Goal: Information Seeking & Learning: Learn about a topic

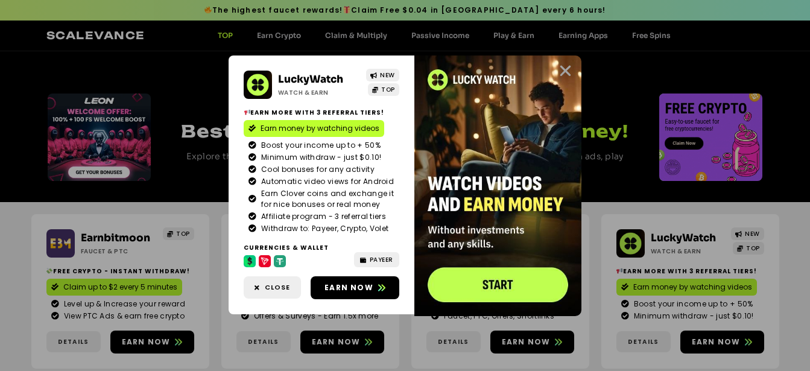
click at [562, 66] on icon "Close" at bounding box center [565, 70] width 15 height 15
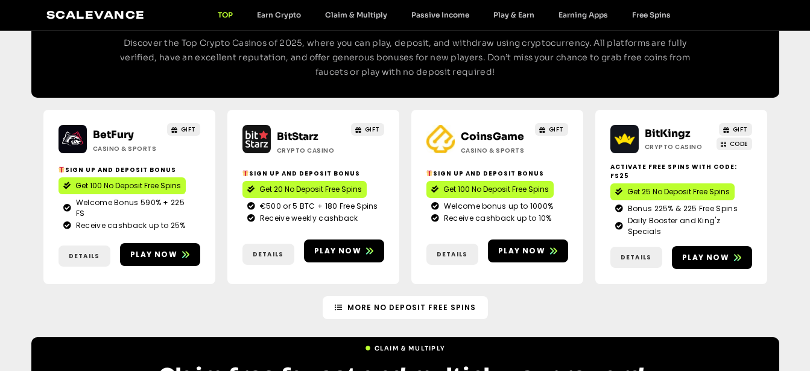
scroll to position [1870, 0]
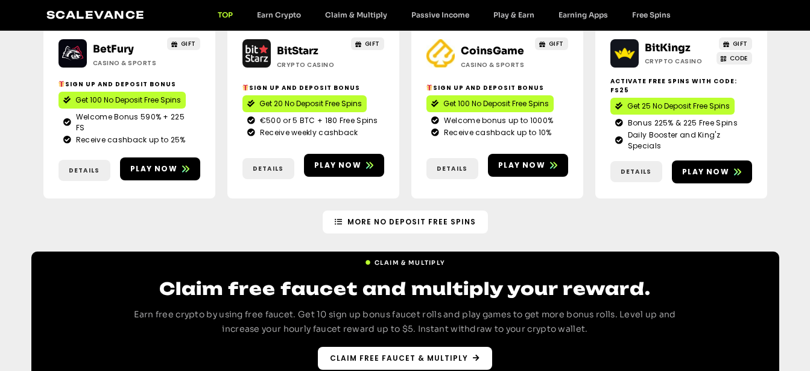
click at [385, 353] on span "Claim free faucet & multiply" at bounding box center [399, 358] width 138 height 11
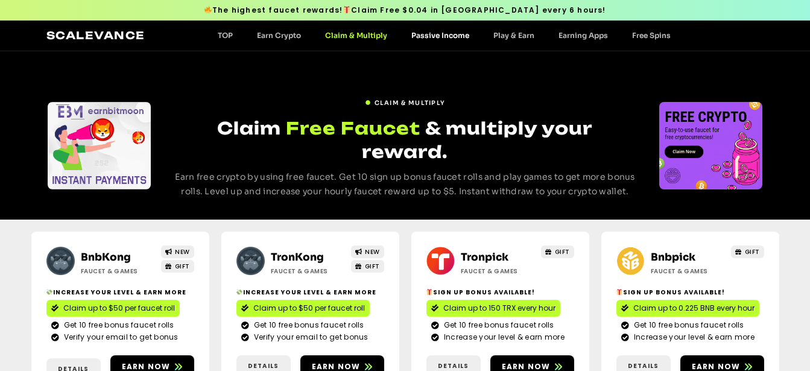
click at [434, 37] on link "Passive Income" at bounding box center [440, 35] width 82 height 9
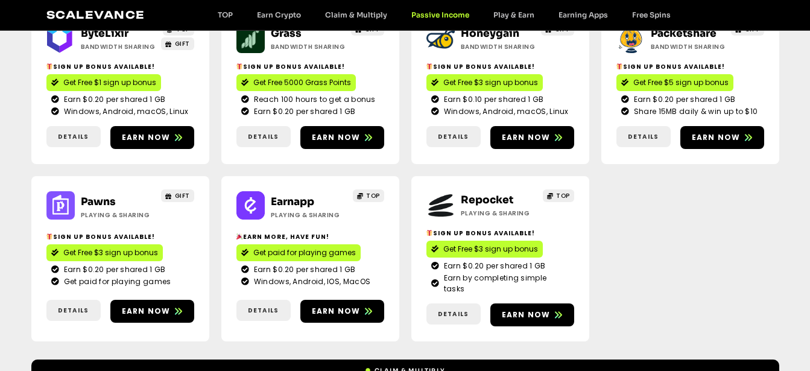
scroll to position [185, 0]
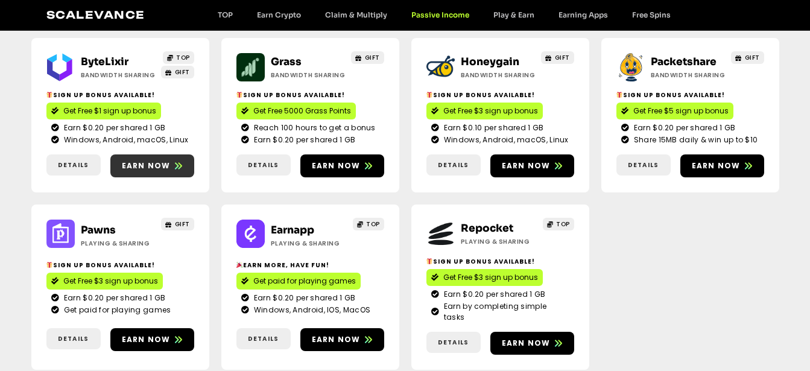
click at [161, 161] on span "Earn now" at bounding box center [146, 165] width 49 height 11
click at [541, 165] on span "Earn now" at bounding box center [526, 165] width 49 height 11
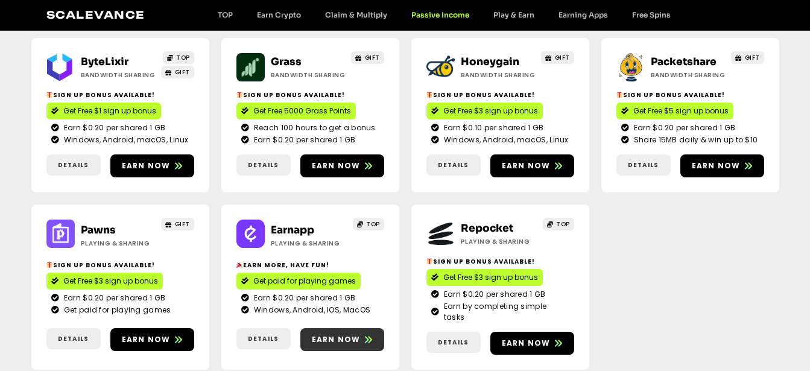
click at [322, 334] on span "Earn now" at bounding box center [336, 339] width 49 height 11
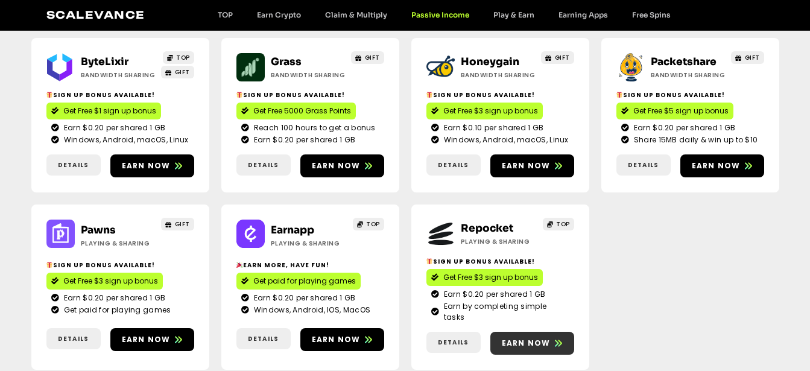
click at [533, 338] on span "Earn now" at bounding box center [526, 343] width 49 height 11
